Goal: Information Seeking & Learning: Learn about a topic

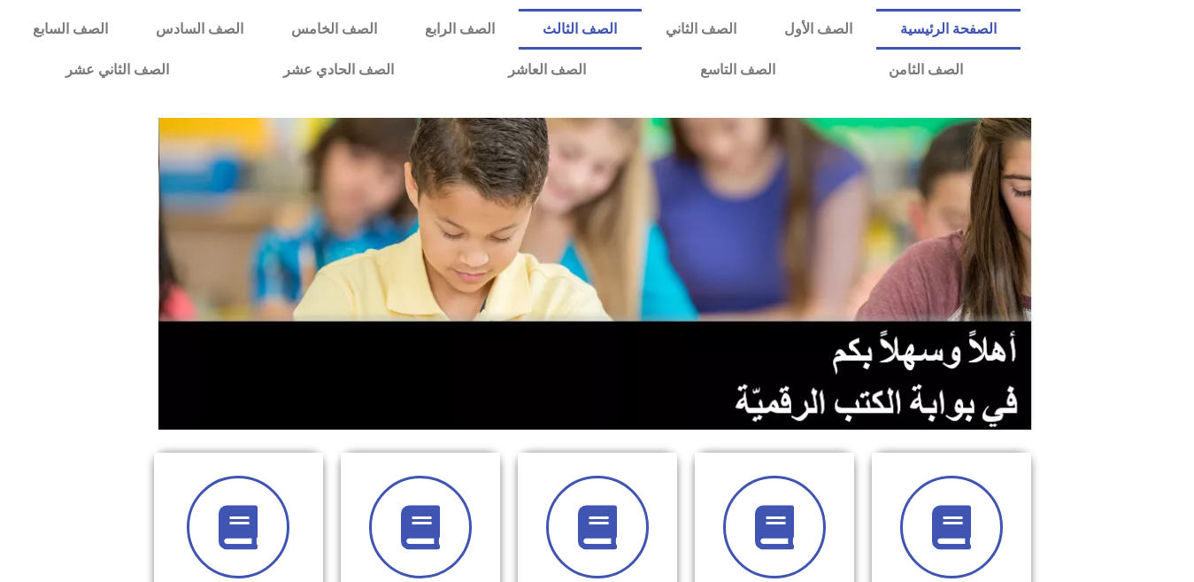
click at [641, 32] on link "الصف الثالث" at bounding box center [580, 29] width 122 height 41
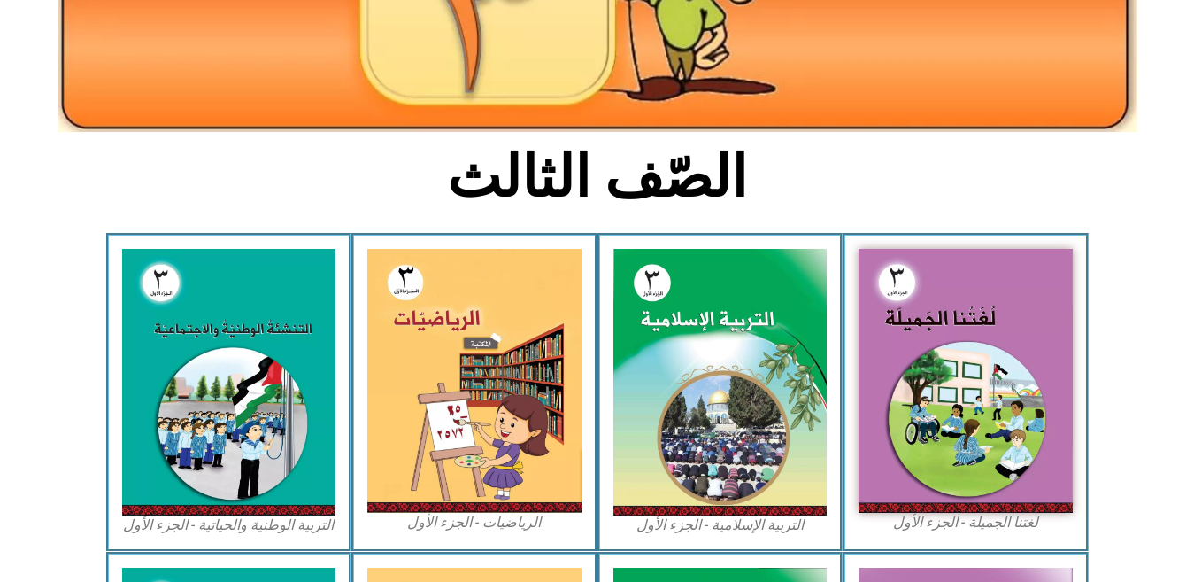
scroll to position [319, 0]
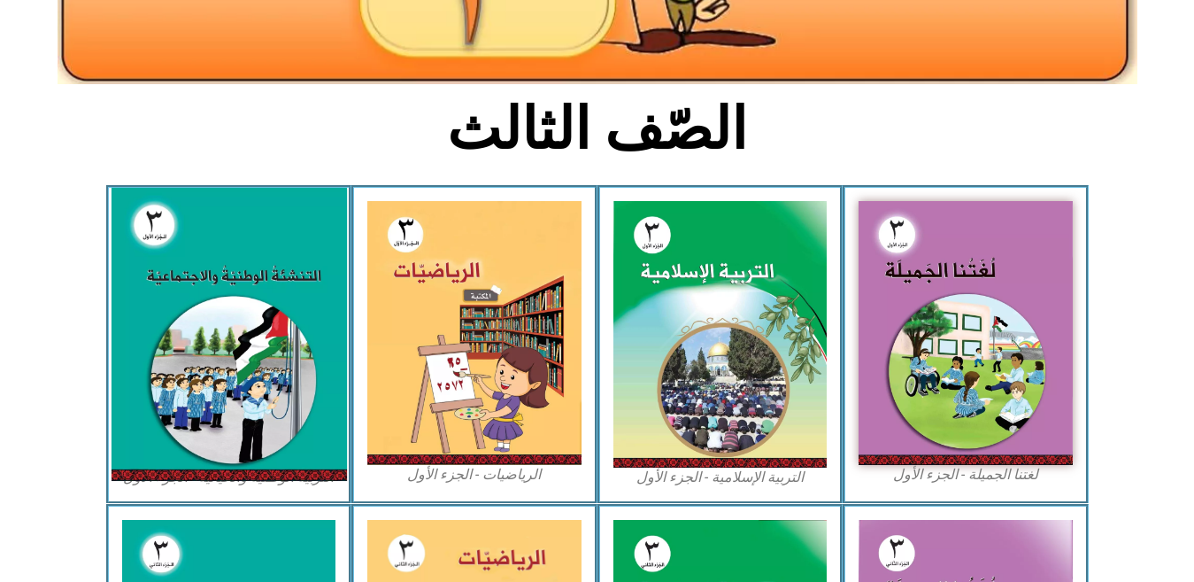
click at [160, 330] on img at bounding box center [228, 334] width 235 height 293
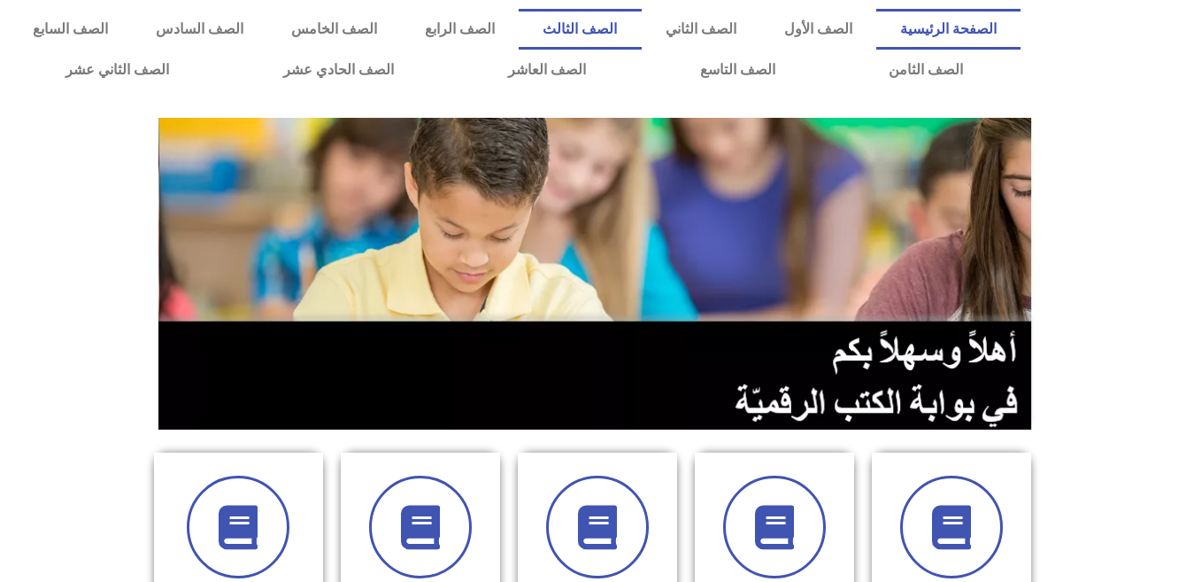
click at [641, 27] on link "الصف الثالث" at bounding box center [580, 29] width 122 height 41
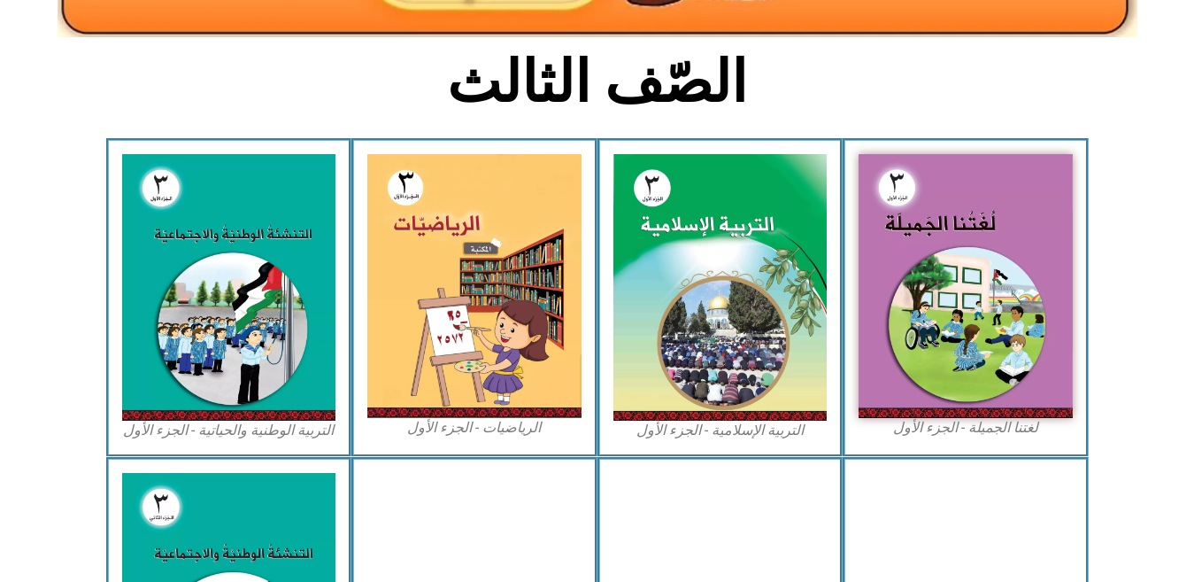
scroll to position [484, 0]
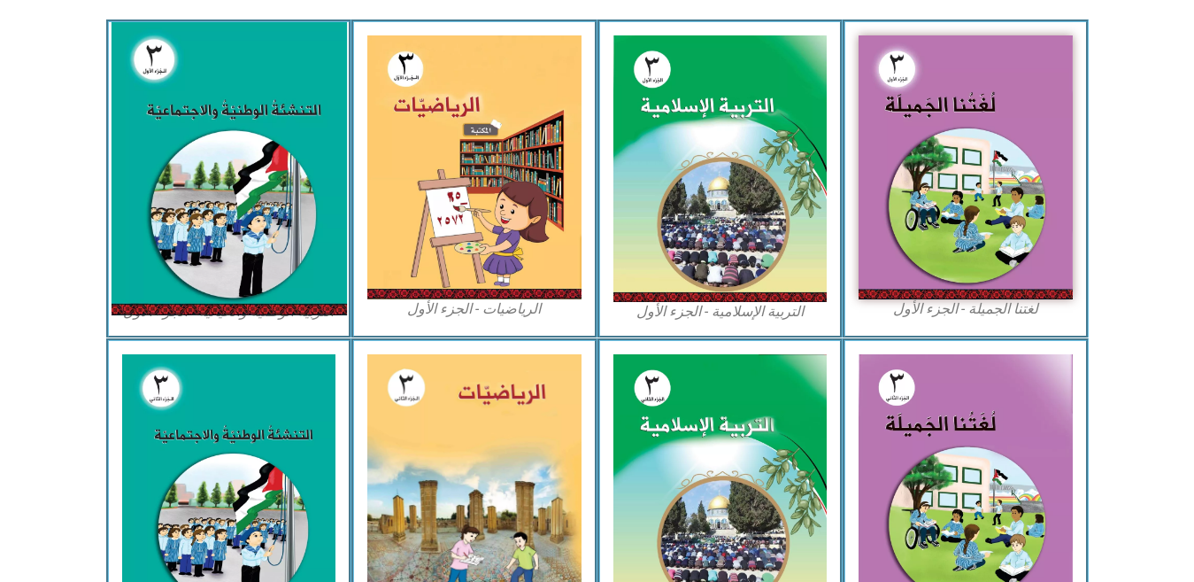
click at [260, 239] on img at bounding box center [228, 168] width 235 height 293
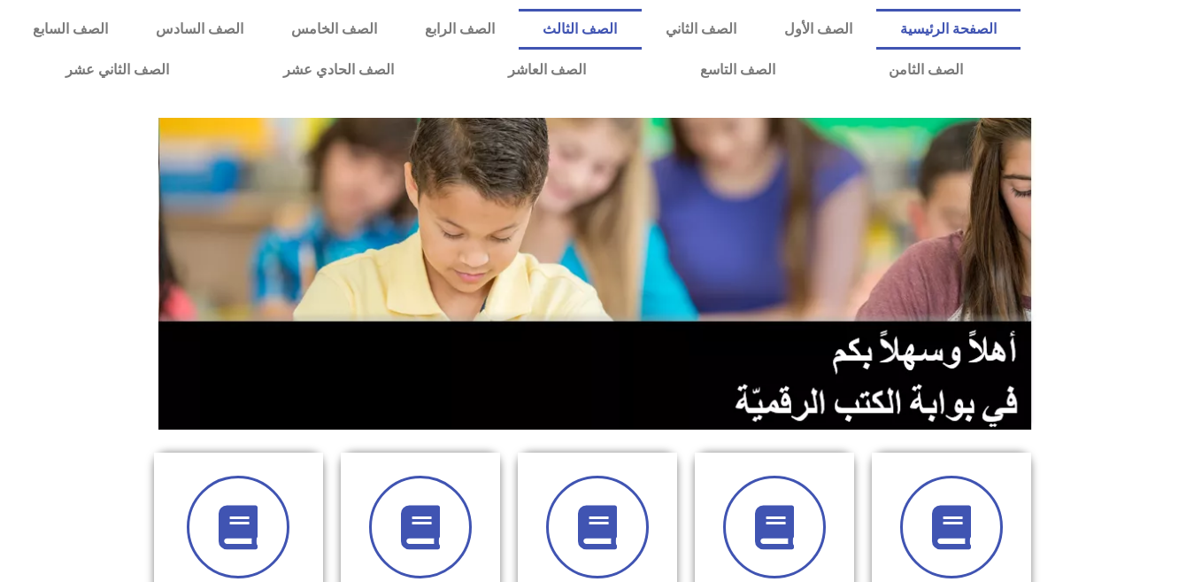
click at [641, 32] on link "الصف الثالث" at bounding box center [580, 29] width 122 height 41
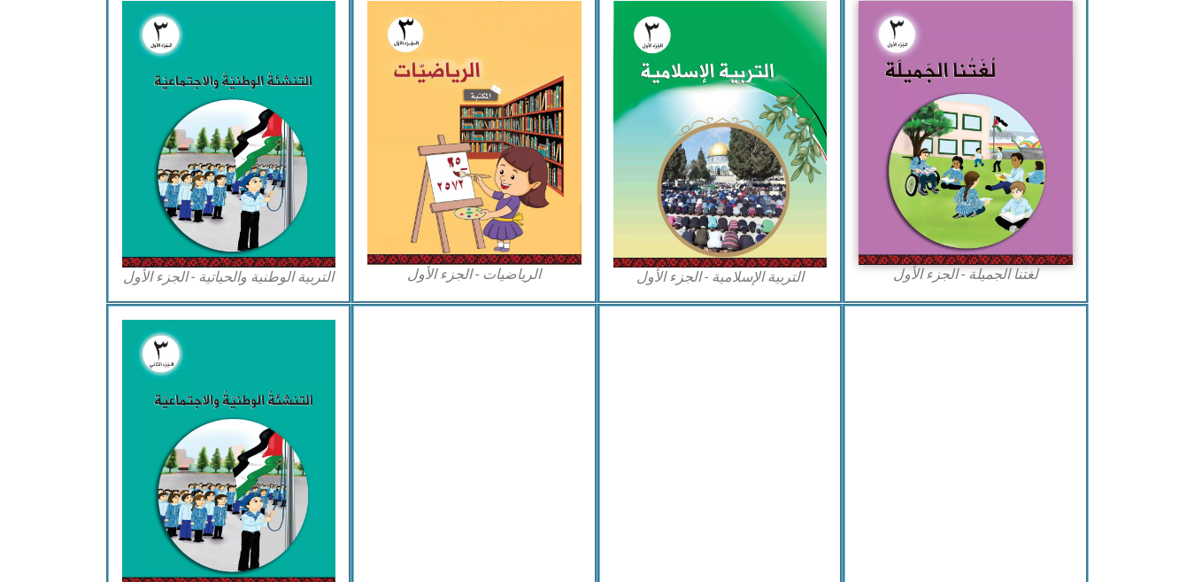
scroll to position [578, 0]
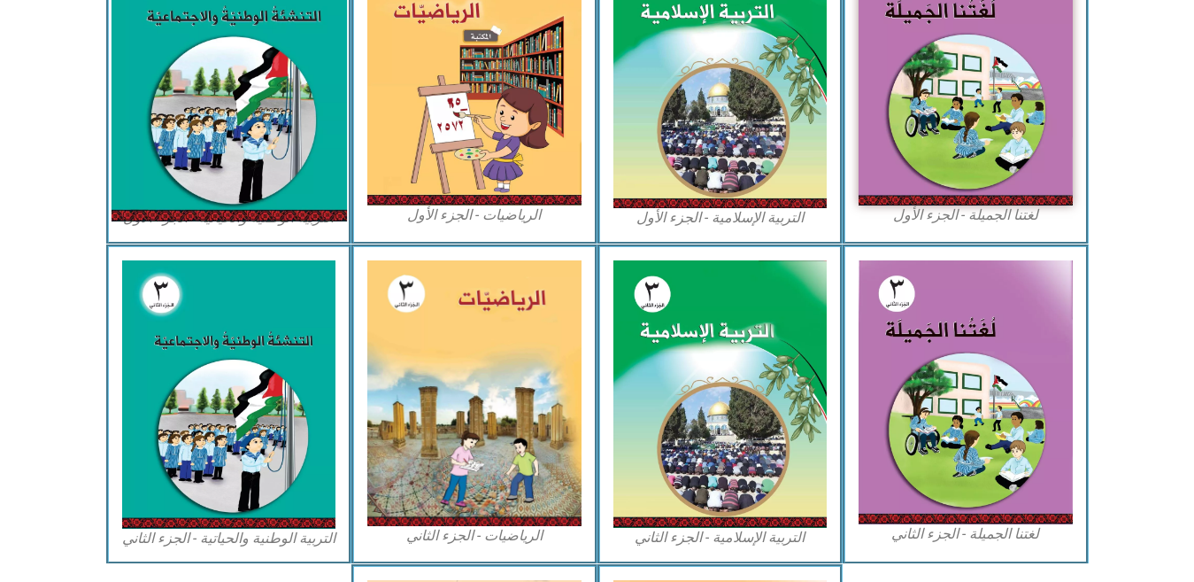
click at [226, 62] on img at bounding box center [228, 74] width 235 height 293
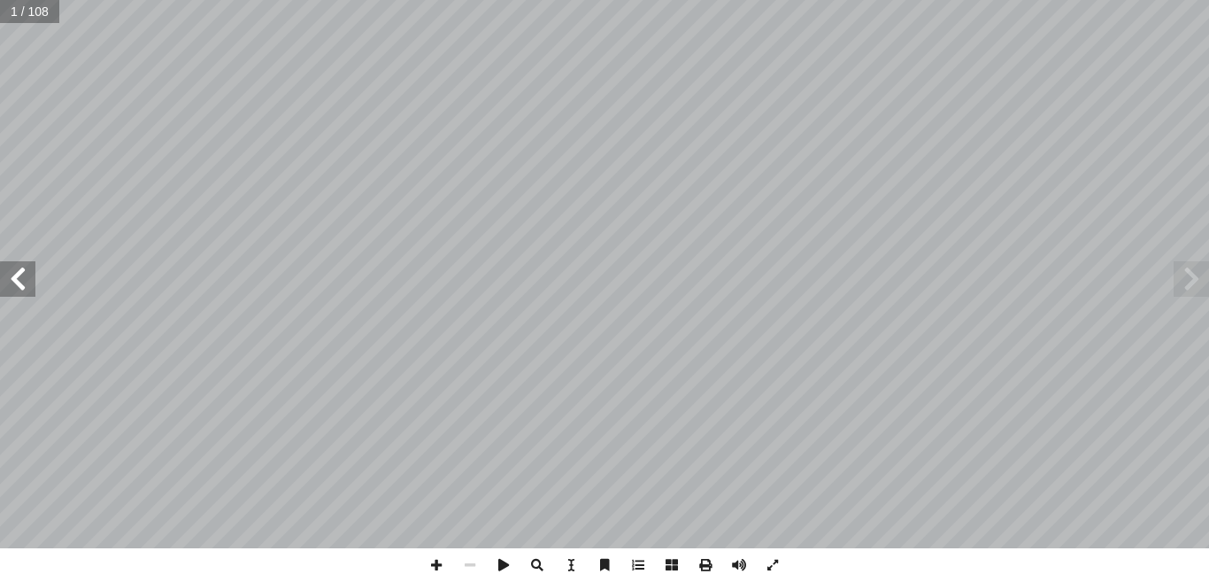
click at [15, 287] on span at bounding box center [17, 278] width 35 height 35
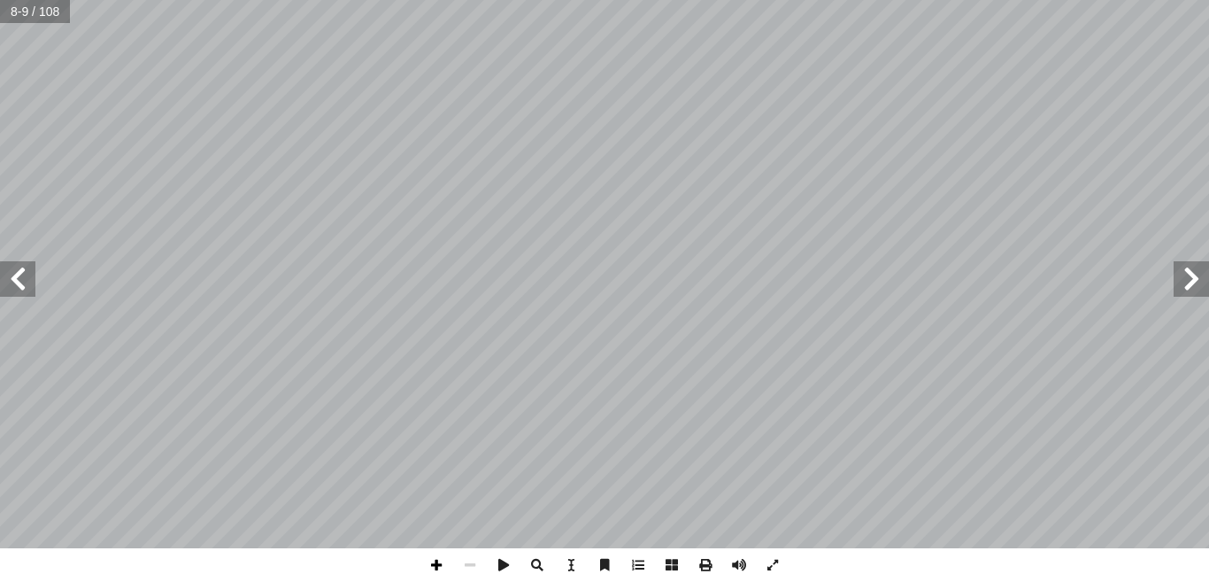
click at [435, 567] on span at bounding box center [437, 565] width 34 height 34
click at [20, 283] on span at bounding box center [17, 278] width 35 height 35
click at [23, 283] on span at bounding box center [17, 278] width 35 height 35
click at [1196, 281] on span at bounding box center [1191, 278] width 35 height 35
click at [474, 565] on span at bounding box center [470, 565] width 34 height 34
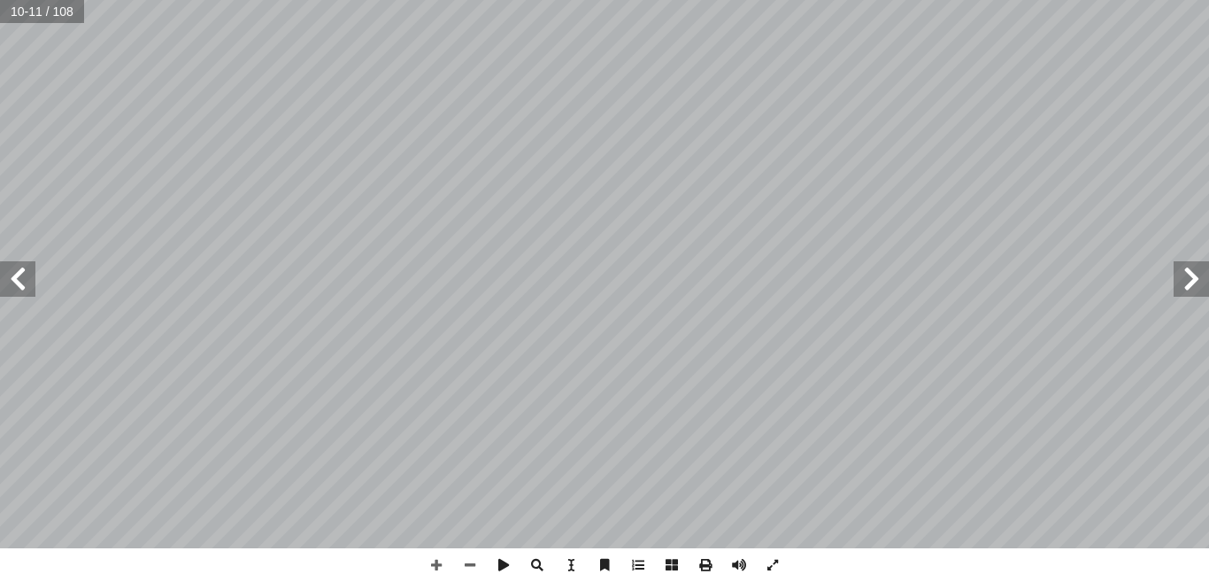
click at [24, 275] on span at bounding box center [17, 278] width 35 height 35
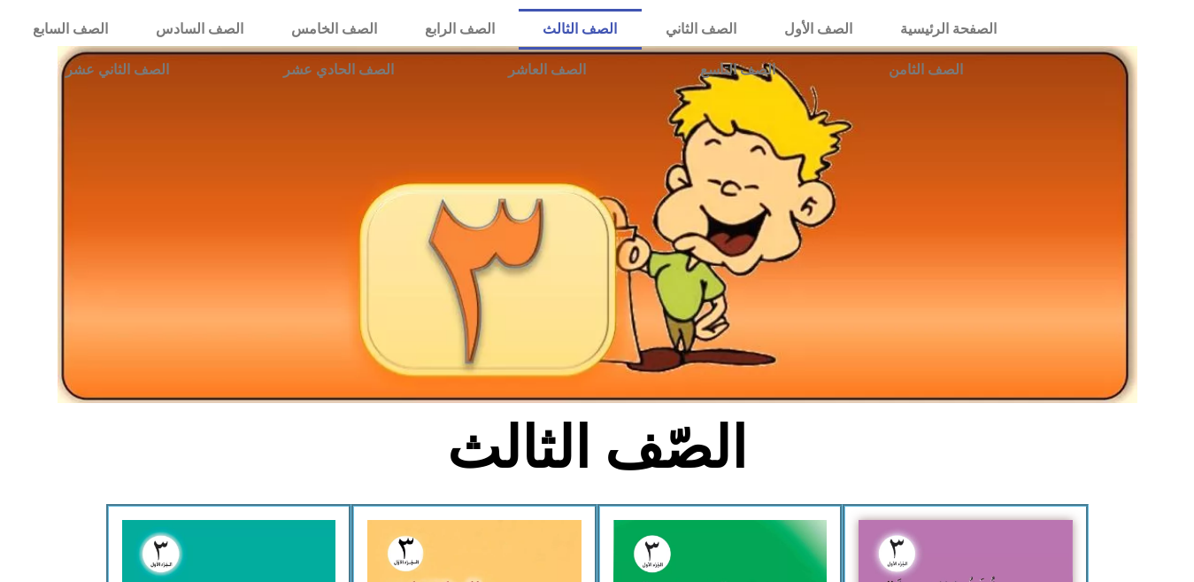
scroll to position [578, 0]
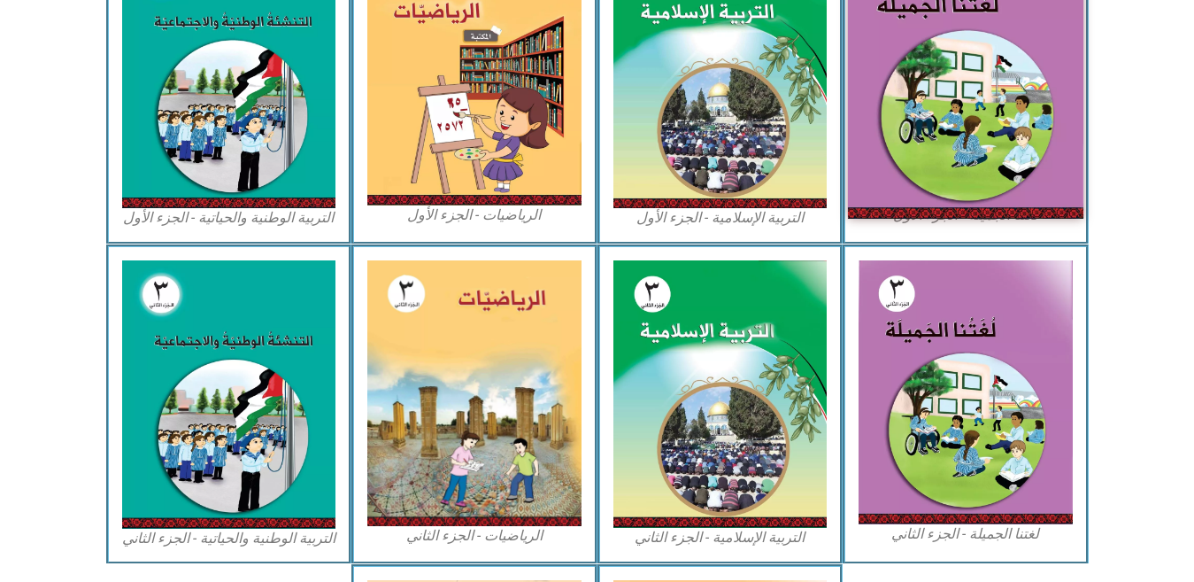
click at [975, 87] on img at bounding box center [965, 72] width 235 height 289
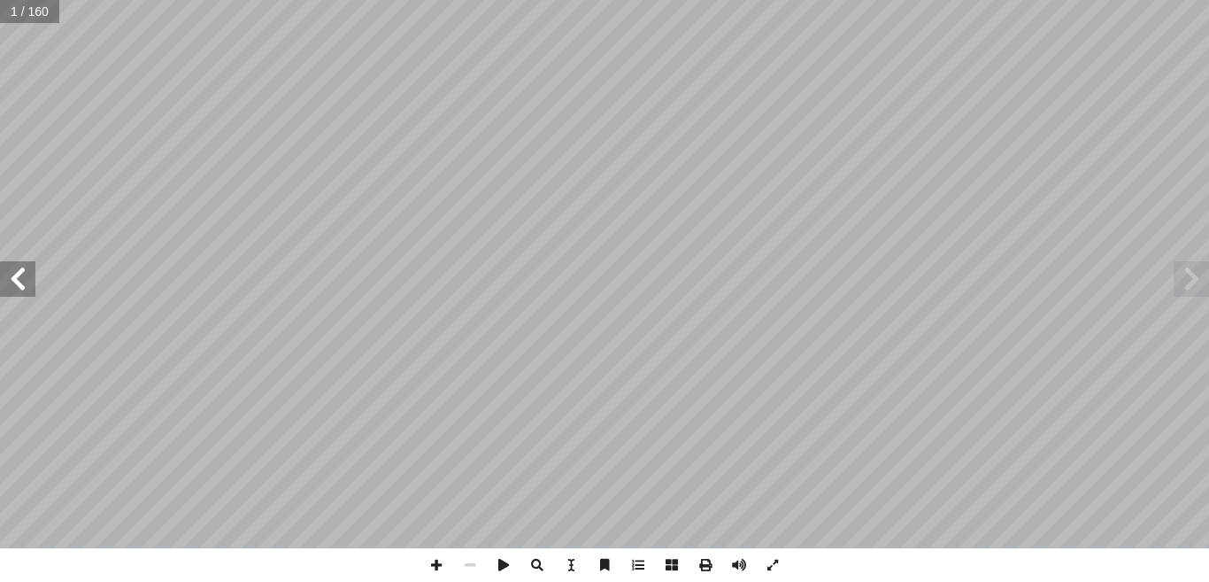
click at [13, 281] on span at bounding box center [17, 278] width 35 height 35
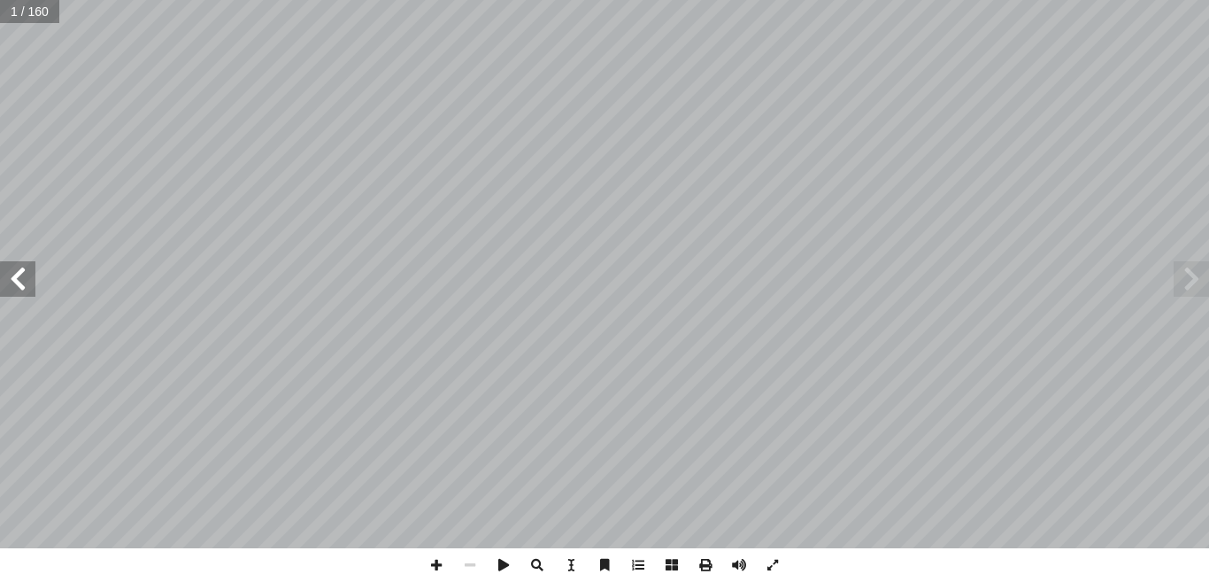
click at [13, 281] on span at bounding box center [17, 278] width 35 height 35
click at [438, 561] on span at bounding box center [437, 565] width 34 height 34
click at [480, 559] on span at bounding box center [470, 565] width 34 height 34
